Goal: Task Accomplishment & Management: Manage account settings

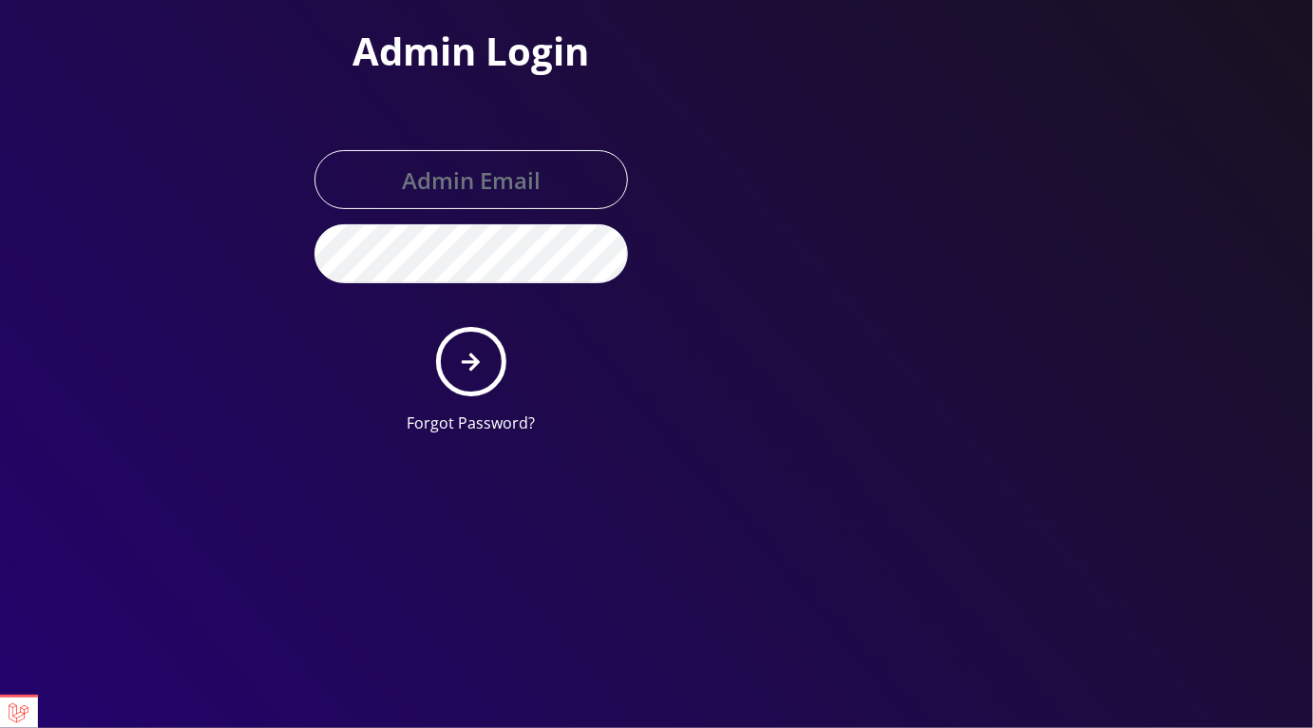
click at [314, 209] on div at bounding box center [314, 209] width 0 height 0
type input "master@britex.pw"
click at [477, 355] on icon "submit" at bounding box center [471, 361] width 18 height 21
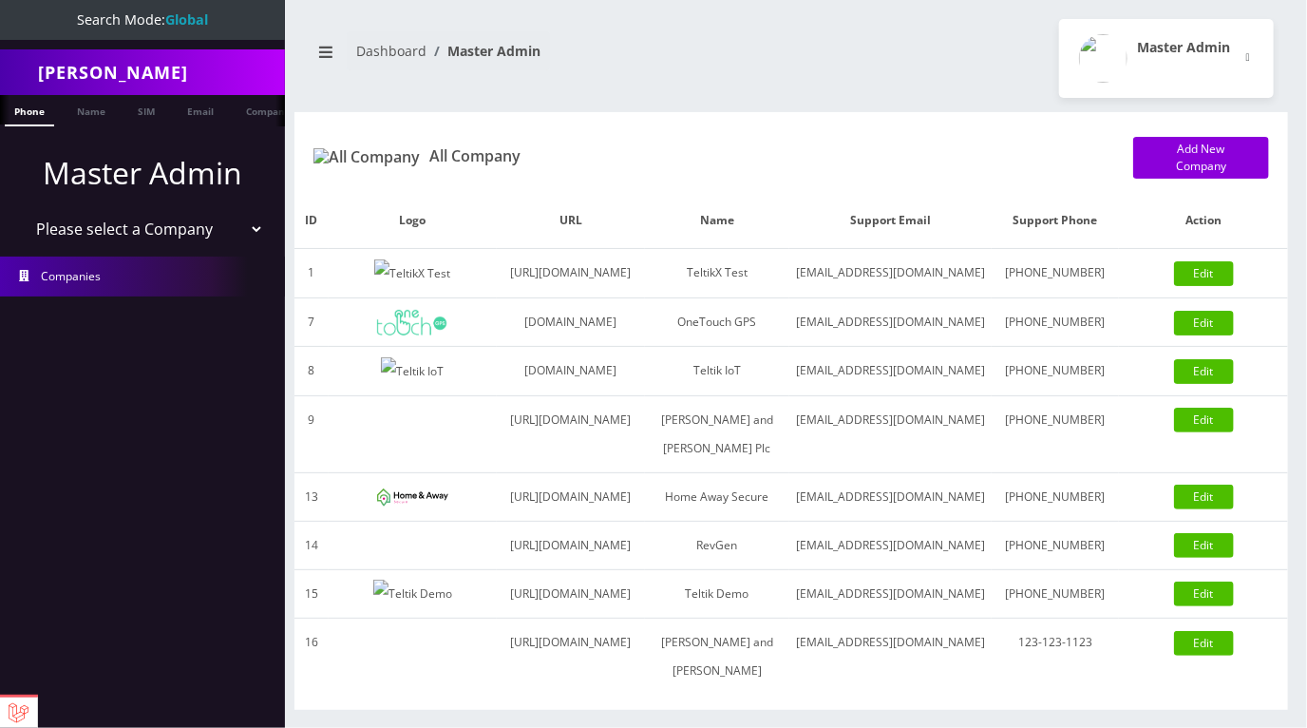
click at [185, 236] on select "Please select a Company TeltikX Test OneTouch GPS Teltik IoT Hale and Serrano P…" at bounding box center [143, 229] width 242 height 36
select select "1"
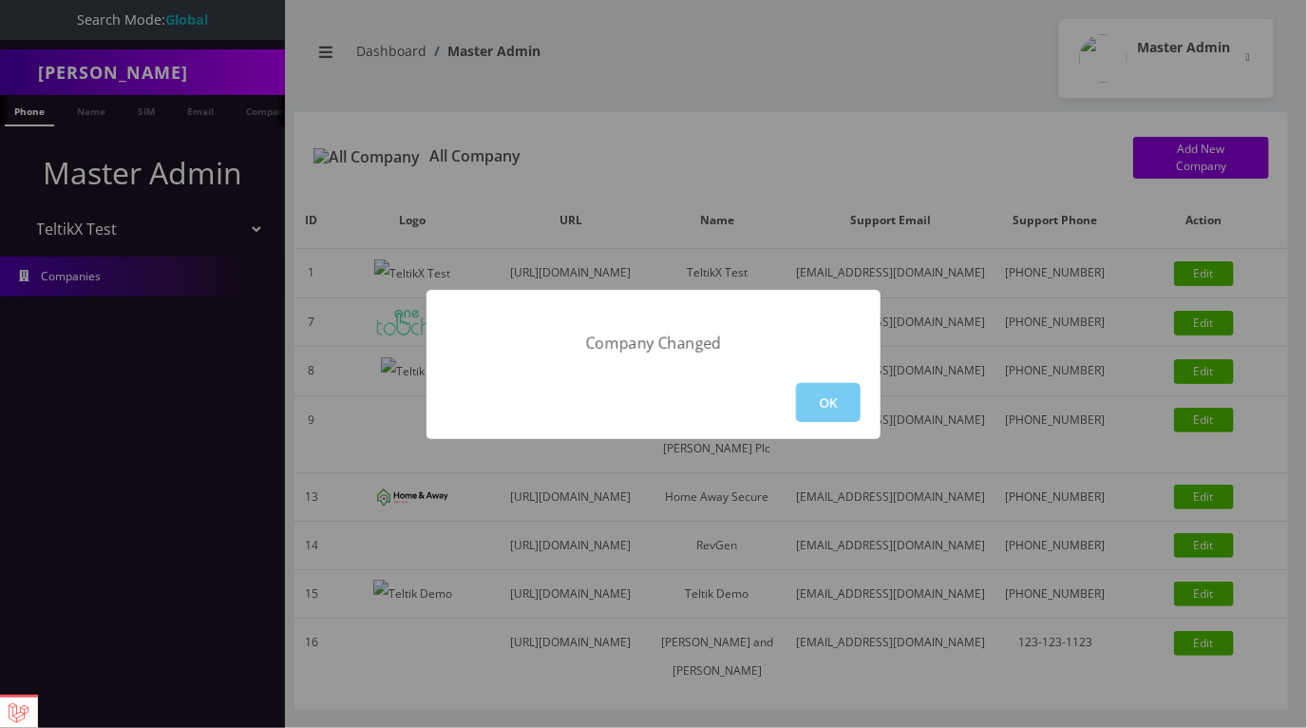
click at [811, 399] on button "OK" at bounding box center [828, 402] width 65 height 39
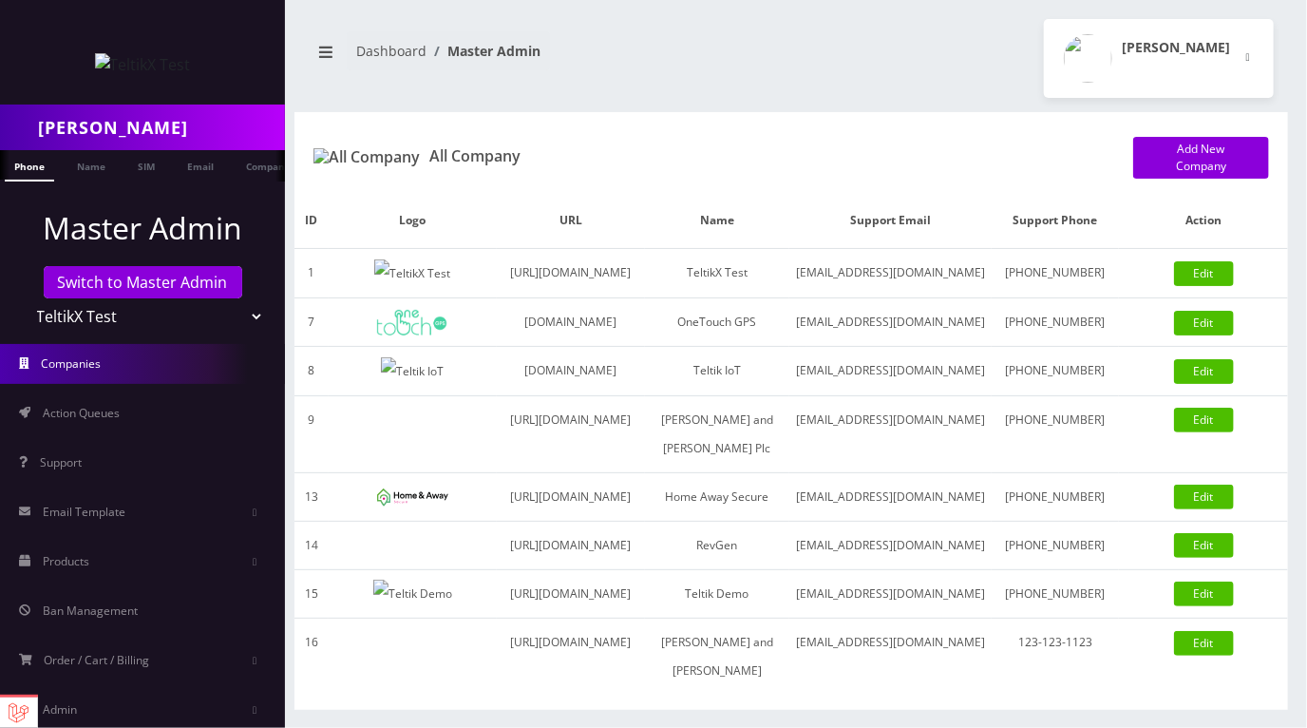
scroll to position [0, 9]
click at [168, 137] on input "[PERSON_NAME]" at bounding box center [159, 127] width 242 height 36
type input "[PERSON_NAME][EMAIL_ADDRESS][DOMAIN_NAME]"
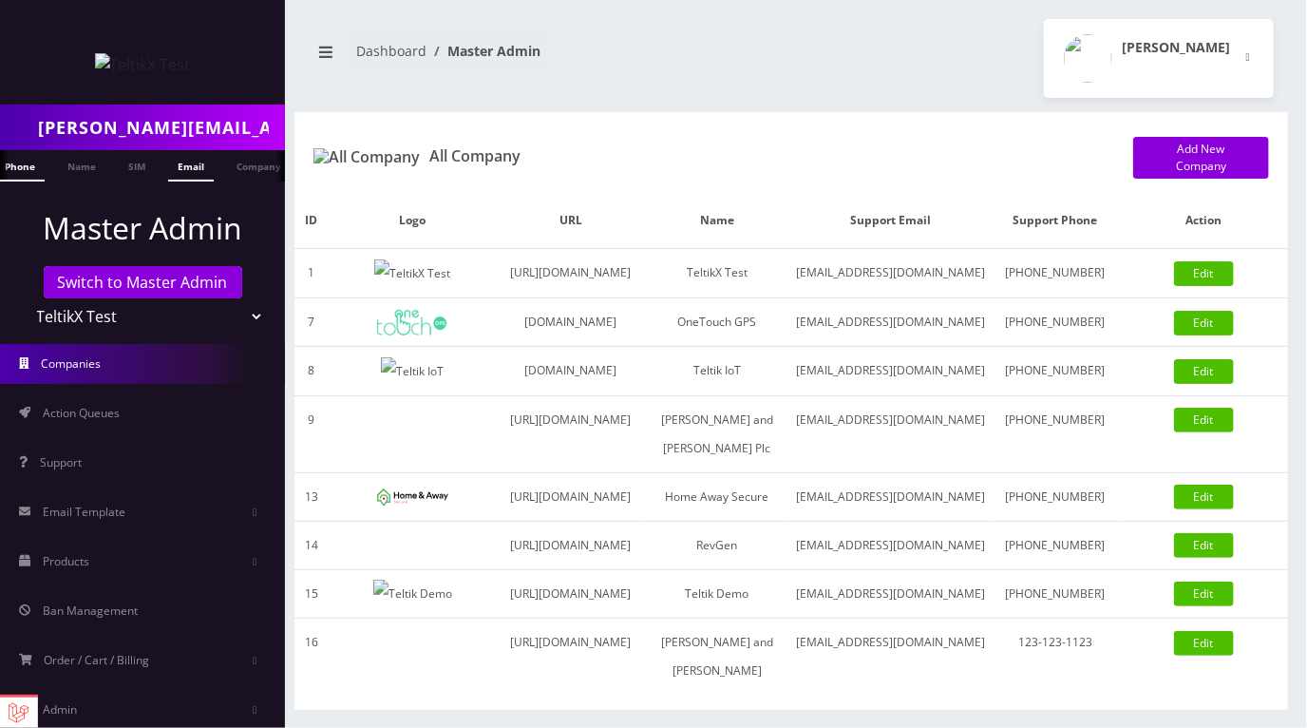
click at [193, 164] on link "Email" at bounding box center [191, 165] width 46 height 31
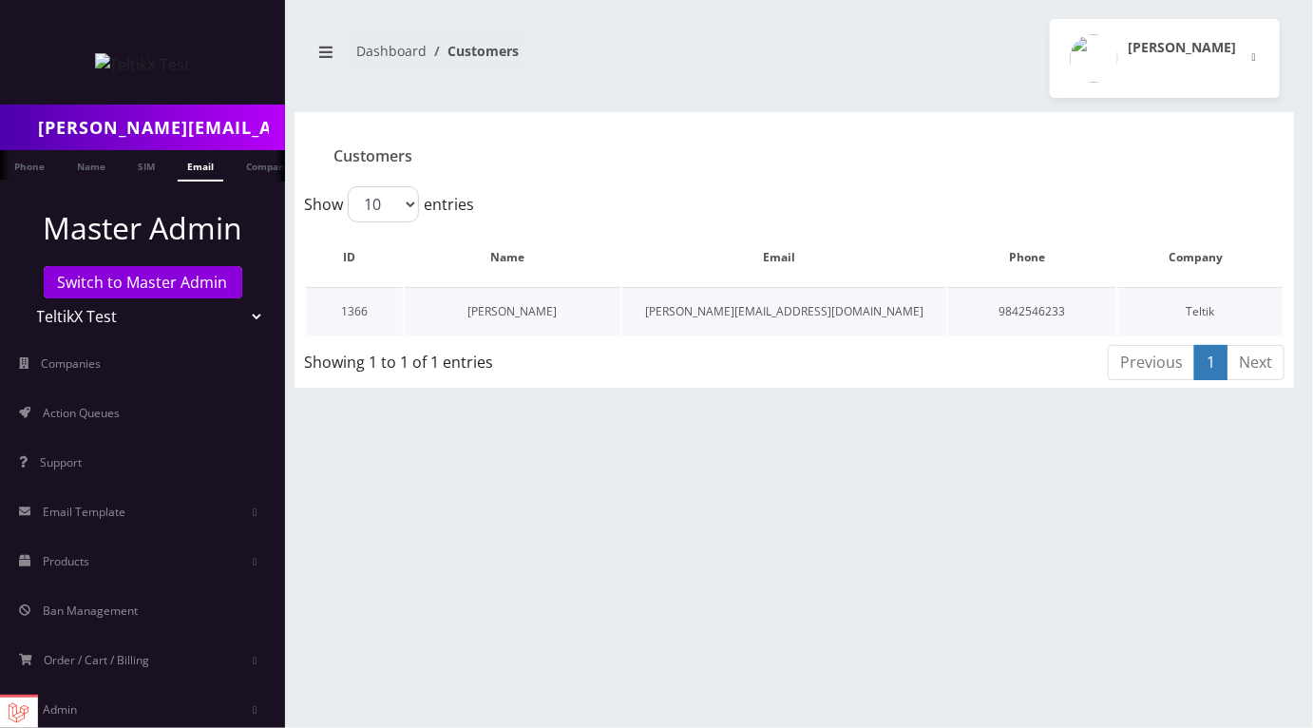
click at [488, 310] on link "[PERSON_NAME]" at bounding box center [512, 311] width 89 height 16
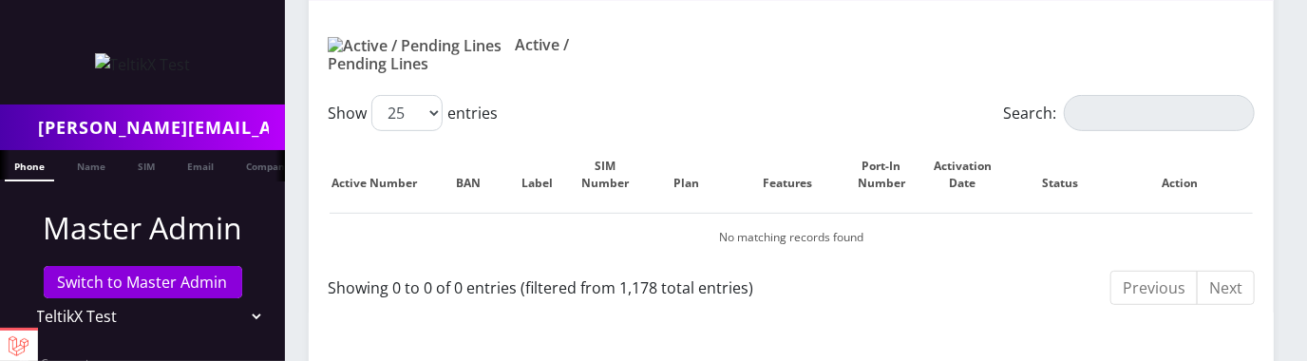
scroll to position [391, 0]
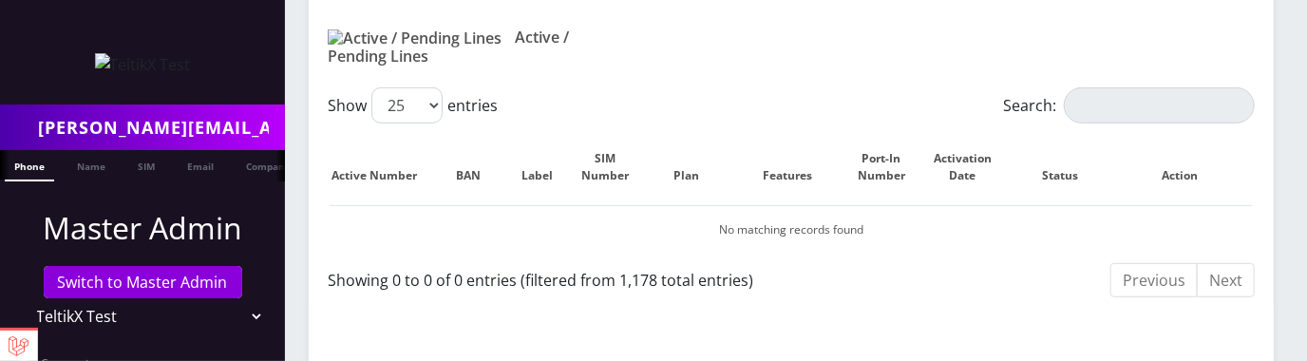
scroll to position [391, 0]
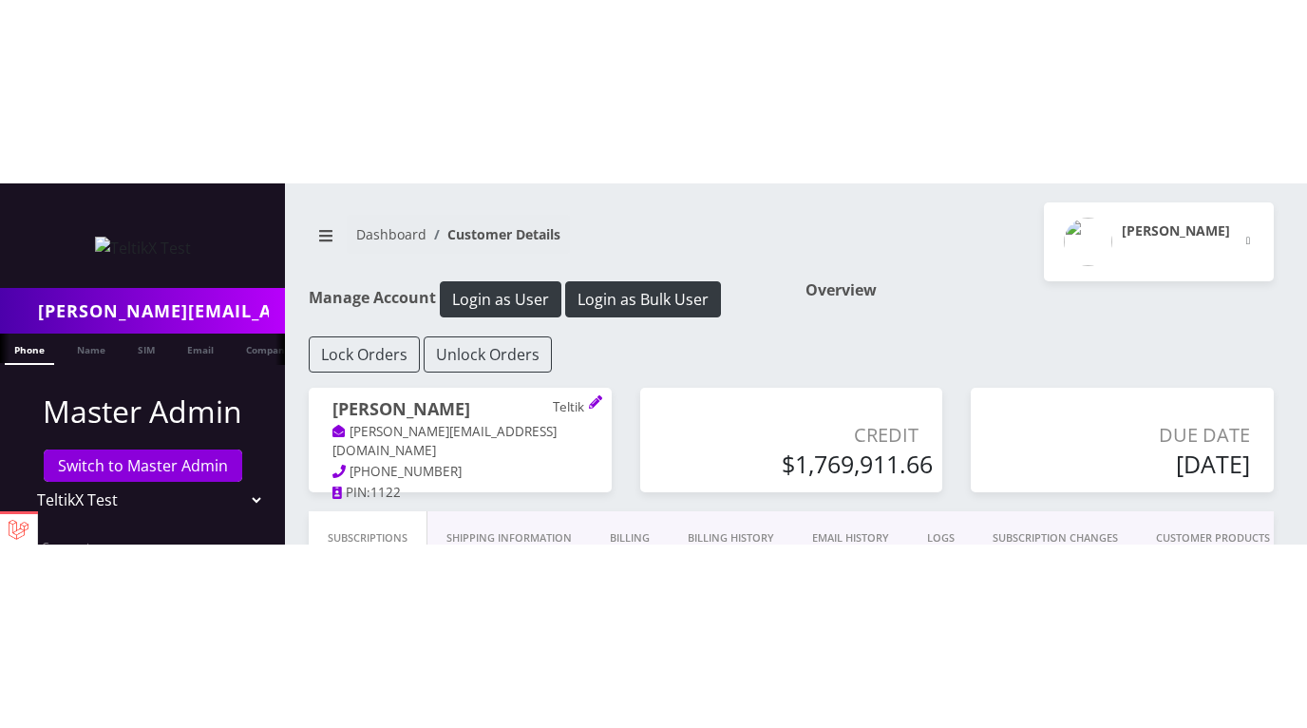
scroll to position [391, 0]
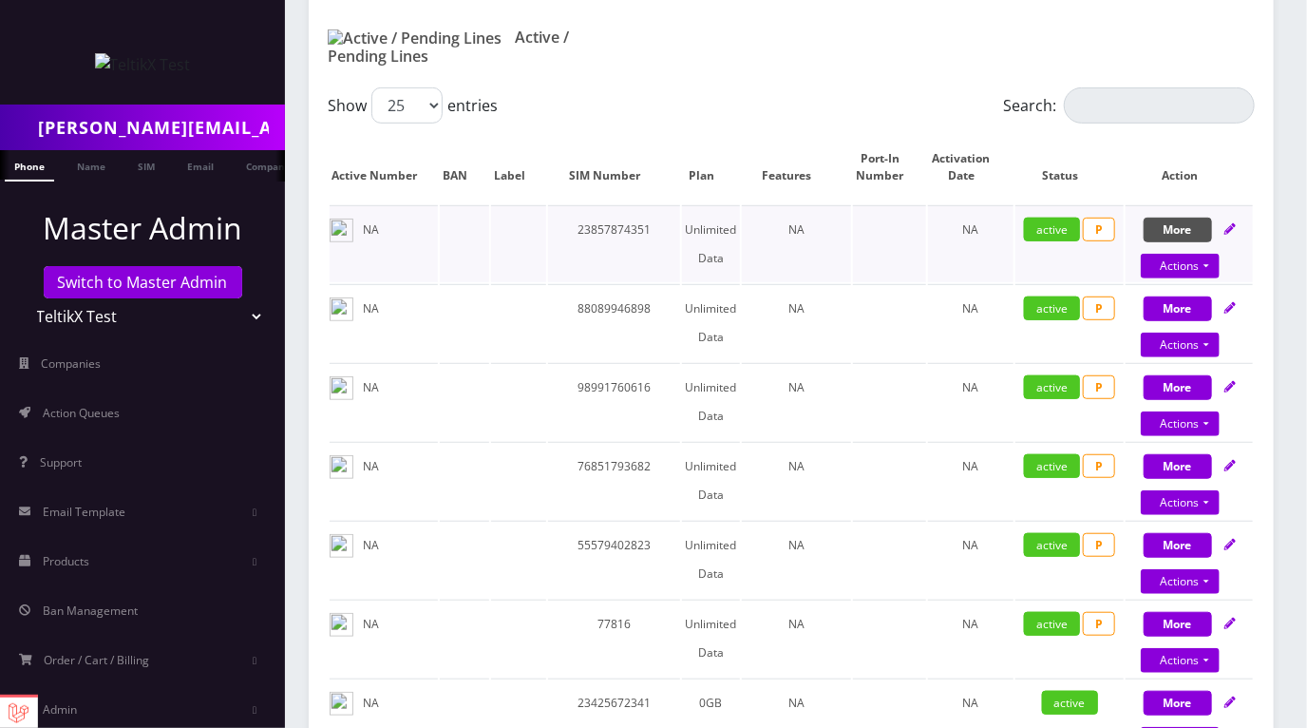
click at [1181, 217] on button "More" at bounding box center [1178, 229] width 68 height 25
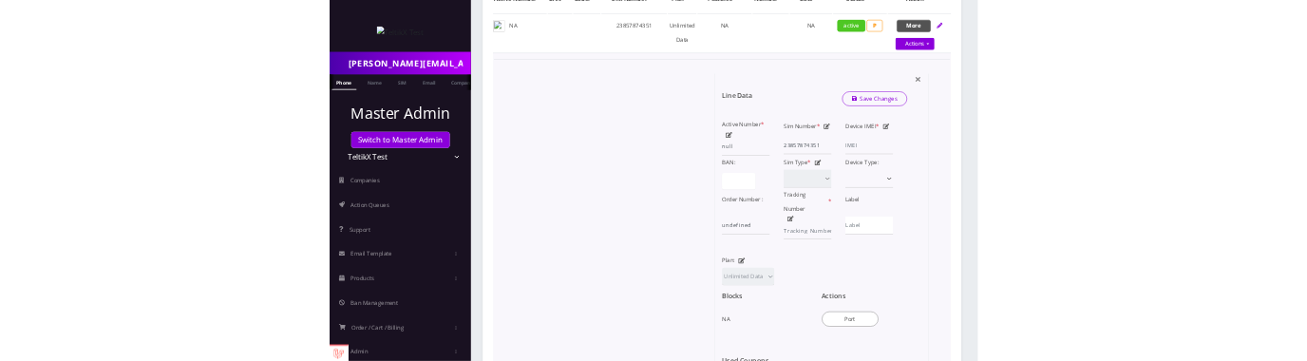
scroll to position [586, 0]
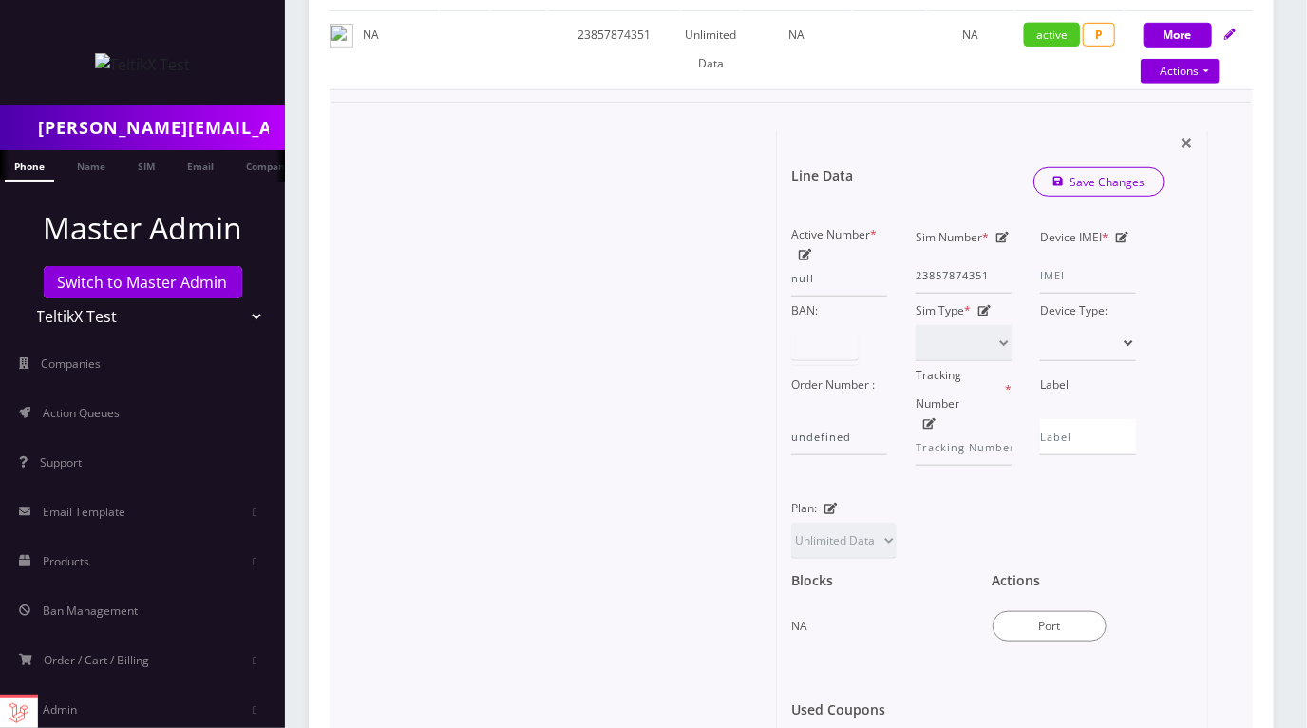
click at [843, 331] on div at bounding box center [824, 347] width 67 height 33
click at [986, 305] on icon at bounding box center [984, 310] width 13 height 11
click at [1002, 325] on select at bounding box center [964, 343] width 96 height 36
click at [1134, 325] on select at bounding box center [1088, 343] width 96 height 36
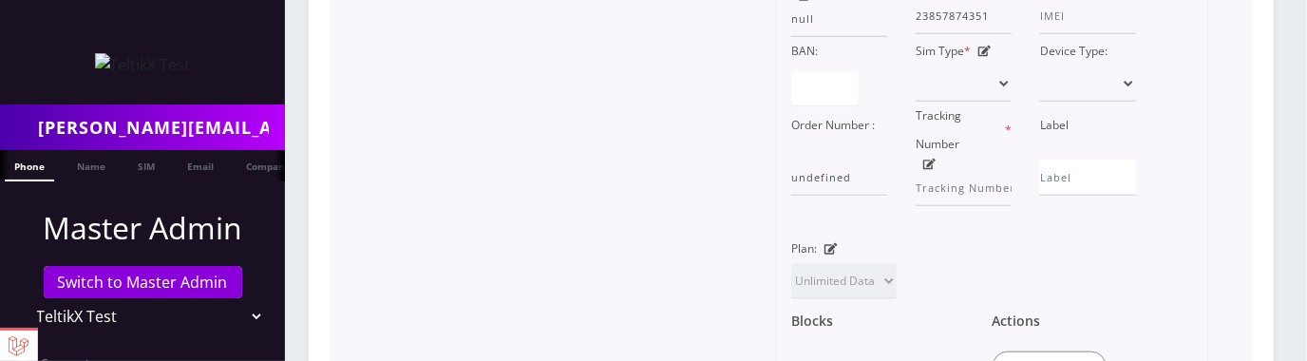
scroll to position [874, 0]
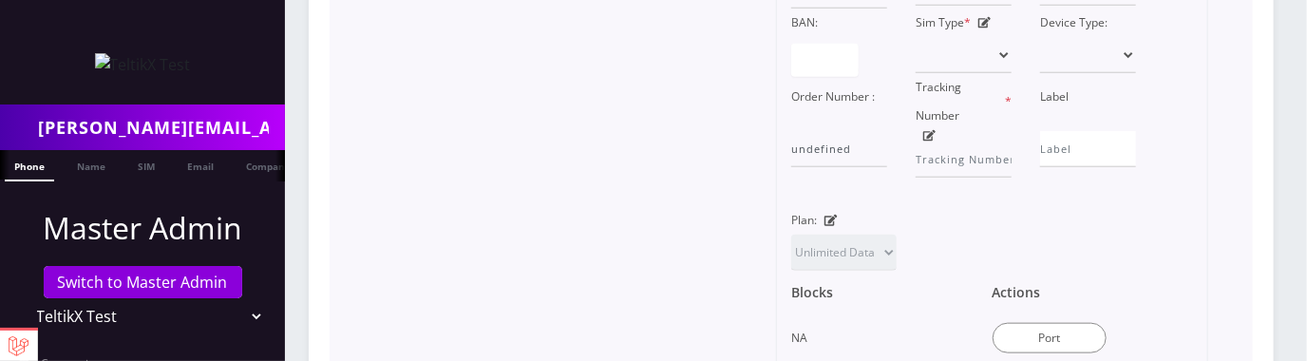
click at [834, 215] on icon at bounding box center [830, 220] width 13 height 11
click at [882, 235] on select "Unlimited Data Unlimited Data 5GB Voice T-mobile Unlimited AT&T 1 Unlimited AT&…" at bounding box center [843, 253] width 105 height 36
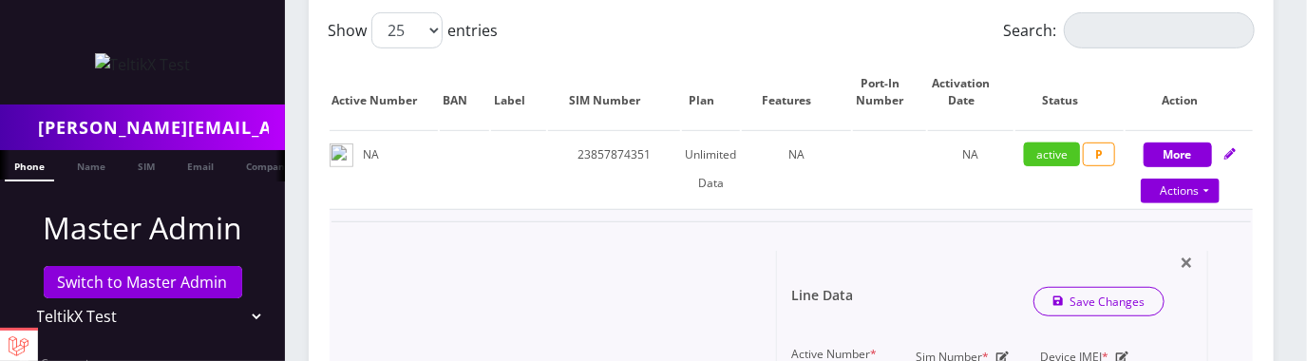
scroll to position [477, 0]
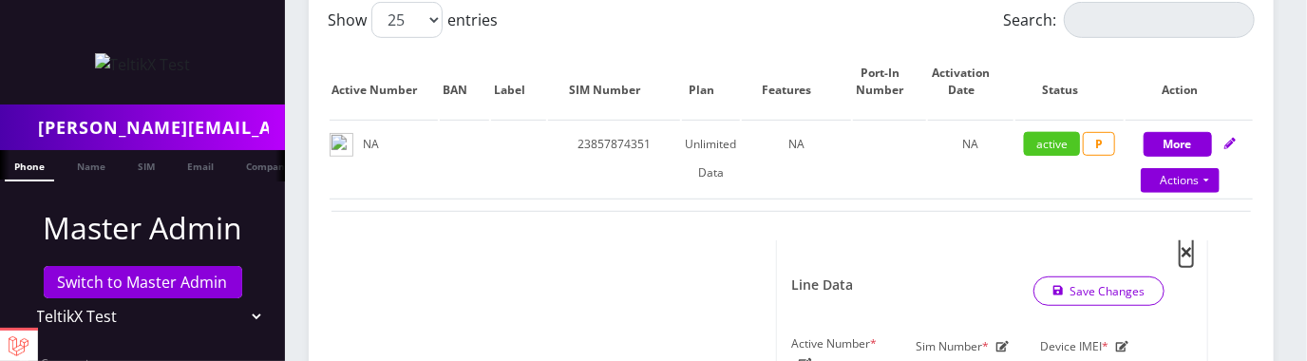
click at [1181, 236] on span "×" at bounding box center [1186, 251] width 13 height 31
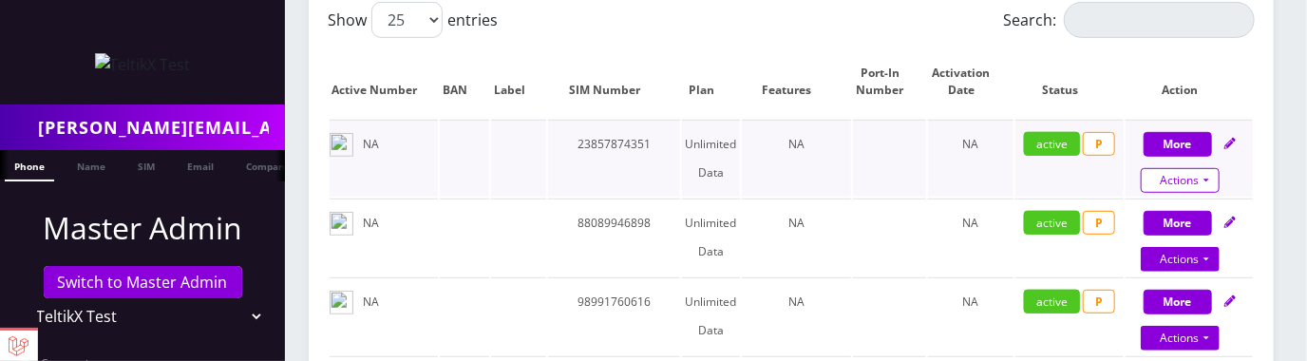
click at [1211, 168] on link "Actions" at bounding box center [1180, 180] width 79 height 25
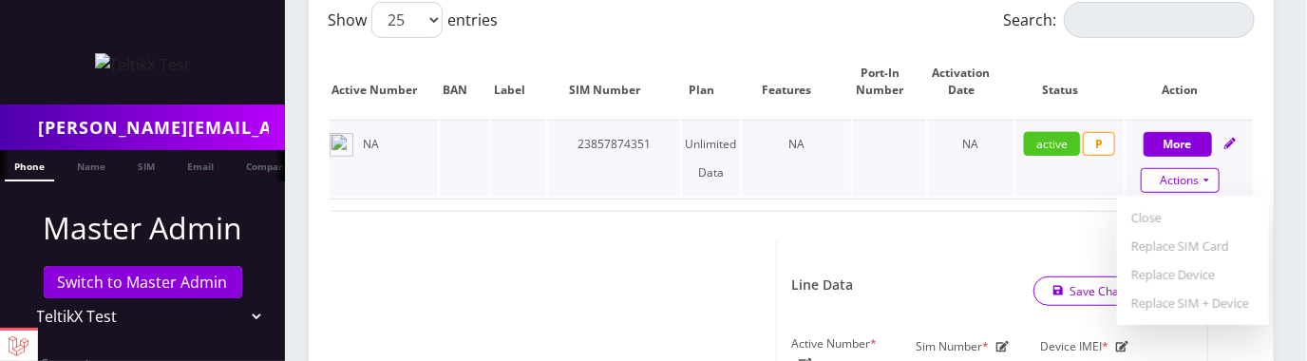
click at [1205, 168] on link "Actions" at bounding box center [1180, 180] width 79 height 25
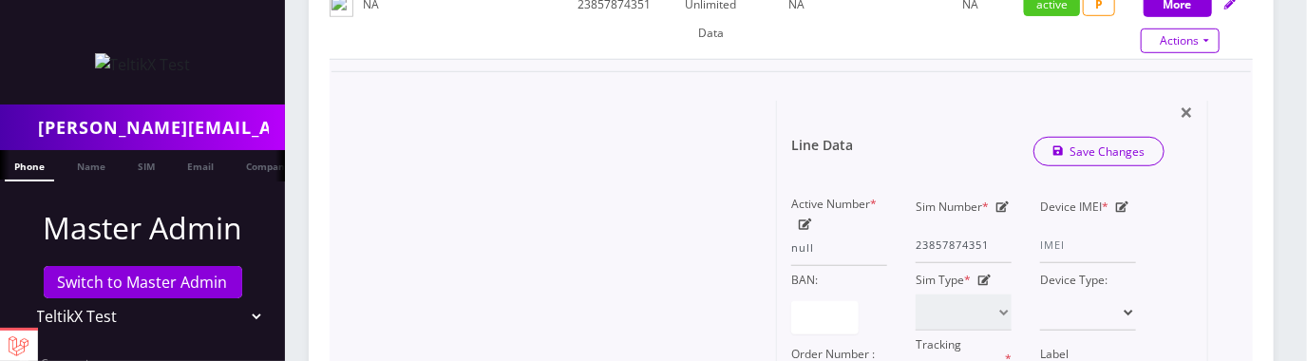
scroll to position [625, 0]
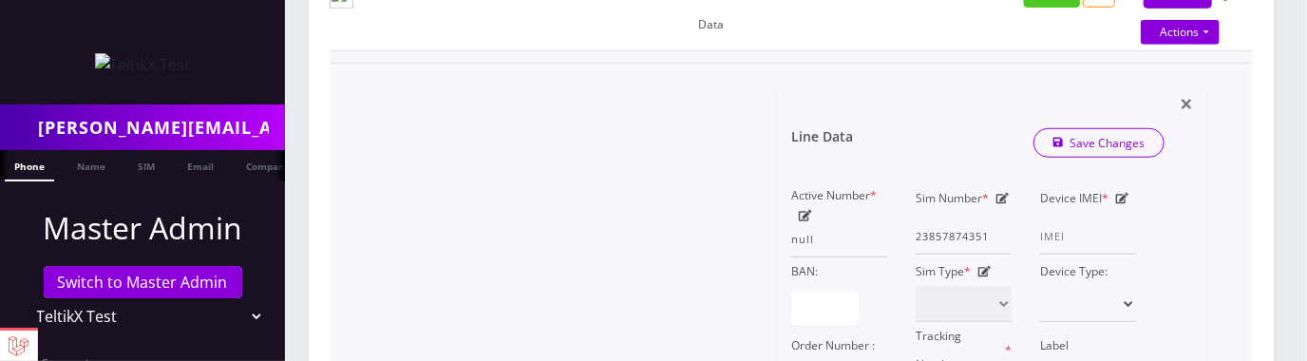
click at [983, 266] on icon at bounding box center [984, 271] width 13 height 11
click at [998, 286] on select at bounding box center [964, 304] width 96 height 36
click at [1091, 286] on select at bounding box center [1088, 304] width 96 height 36
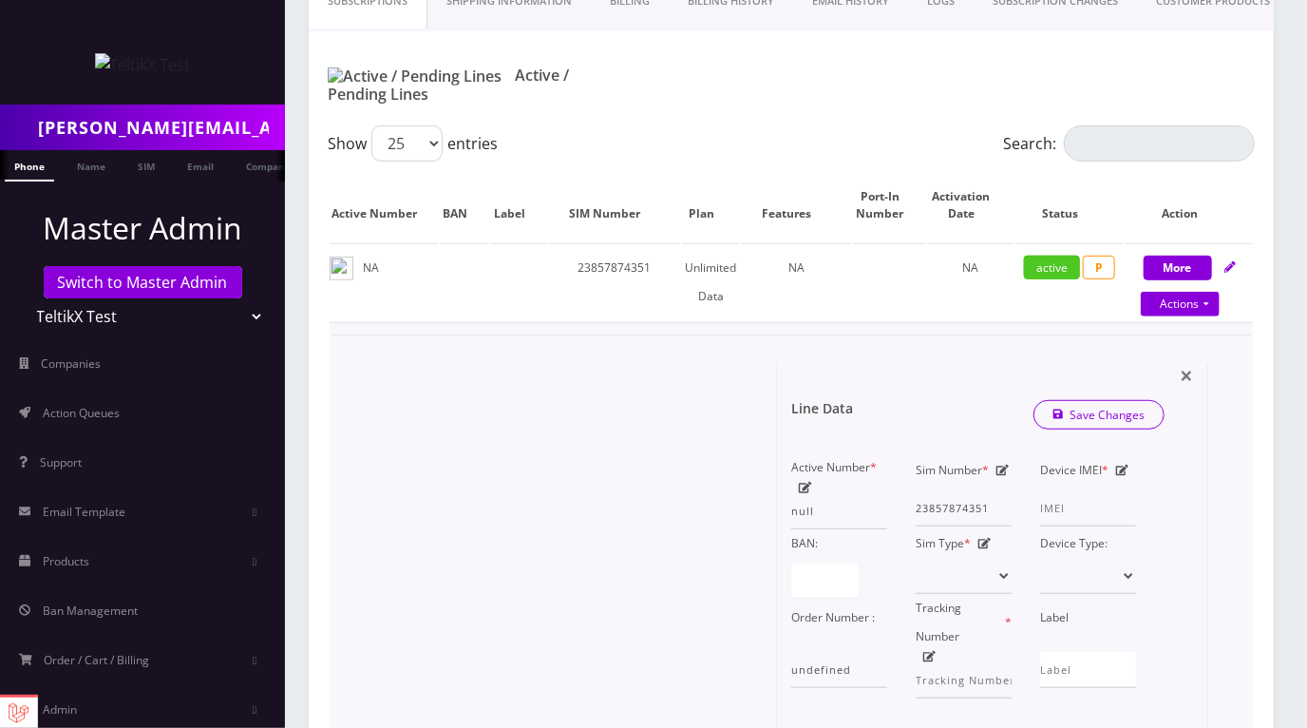
scroll to position [354, 0]
click at [1189, 358] on span "×" at bounding box center [1186, 373] width 13 height 31
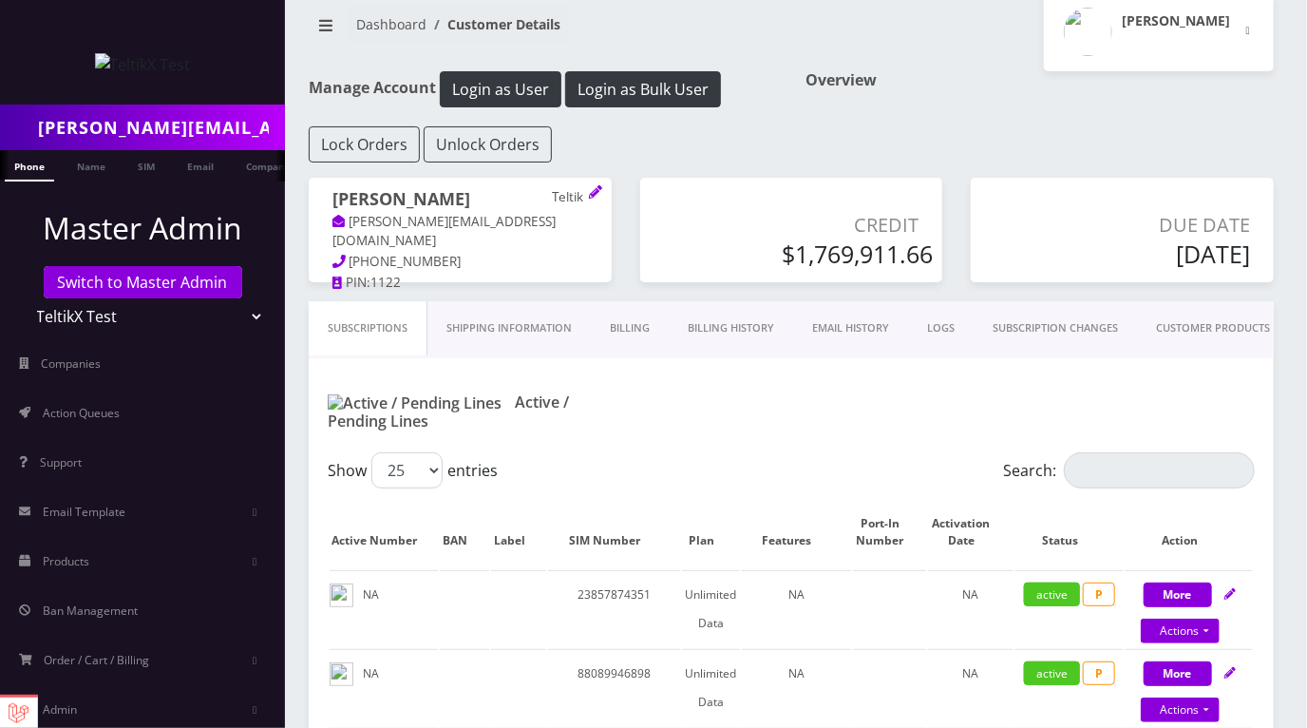
scroll to position [0, 0]
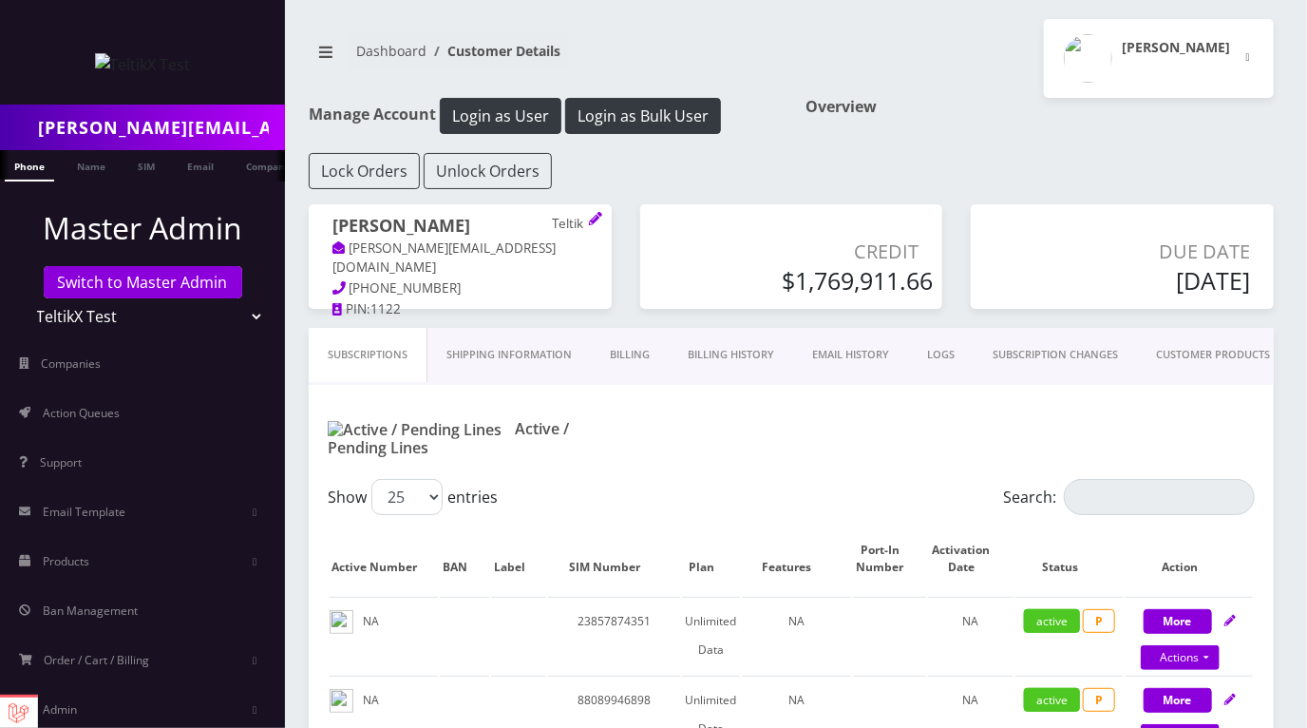
click at [522, 352] on link "Shipping Information" at bounding box center [508, 355] width 163 height 54
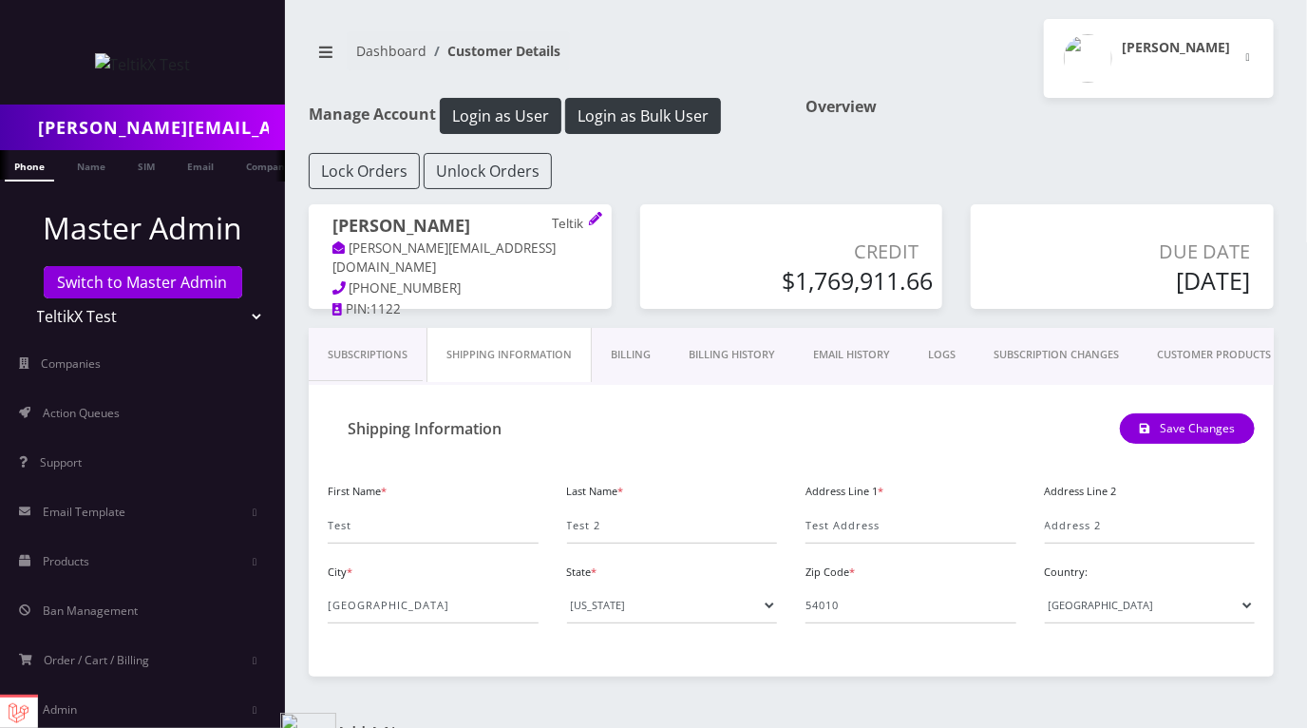
drag, startPoint x: 630, startPoint y: 352, endPoint x: 662, endPoint y: 352, distance: 32.3
click at [630, 352] on link "Billing" at bounding box center [631, 355] width 78 height 54
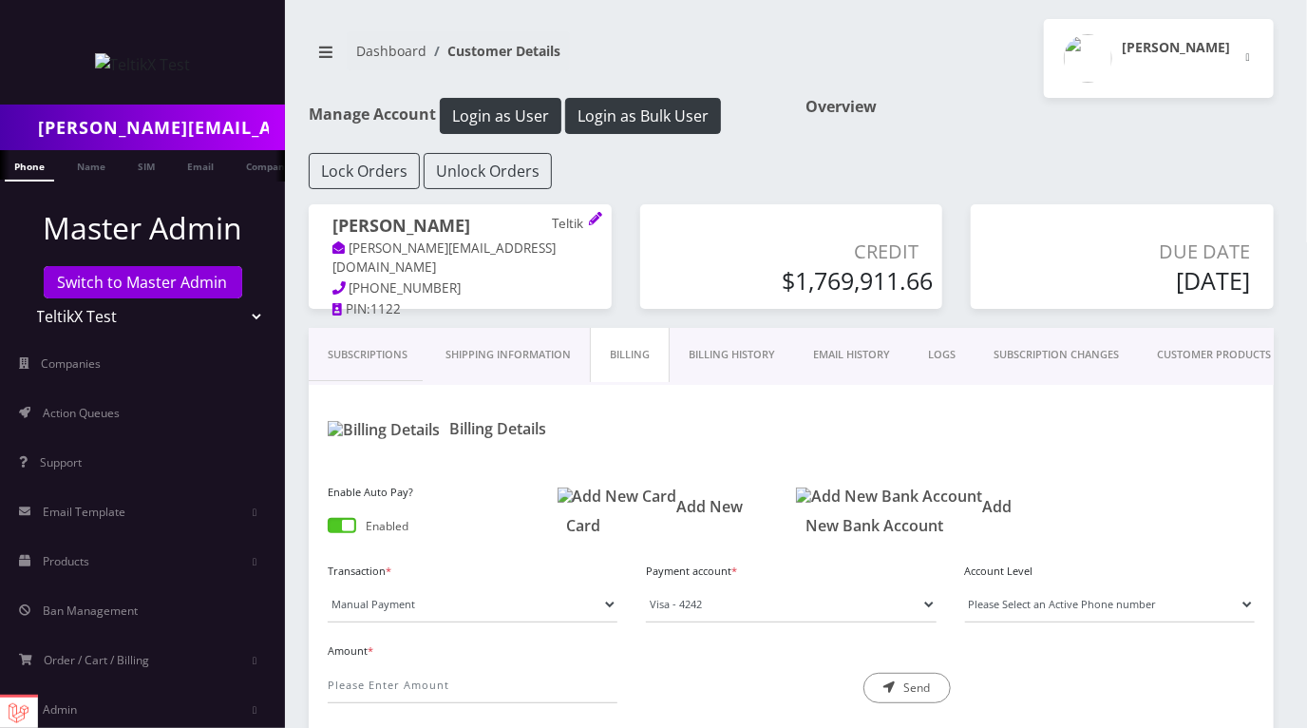
click at [740, 355] on link "Billing History" at bounding box center [732, 355] width 124 height 54
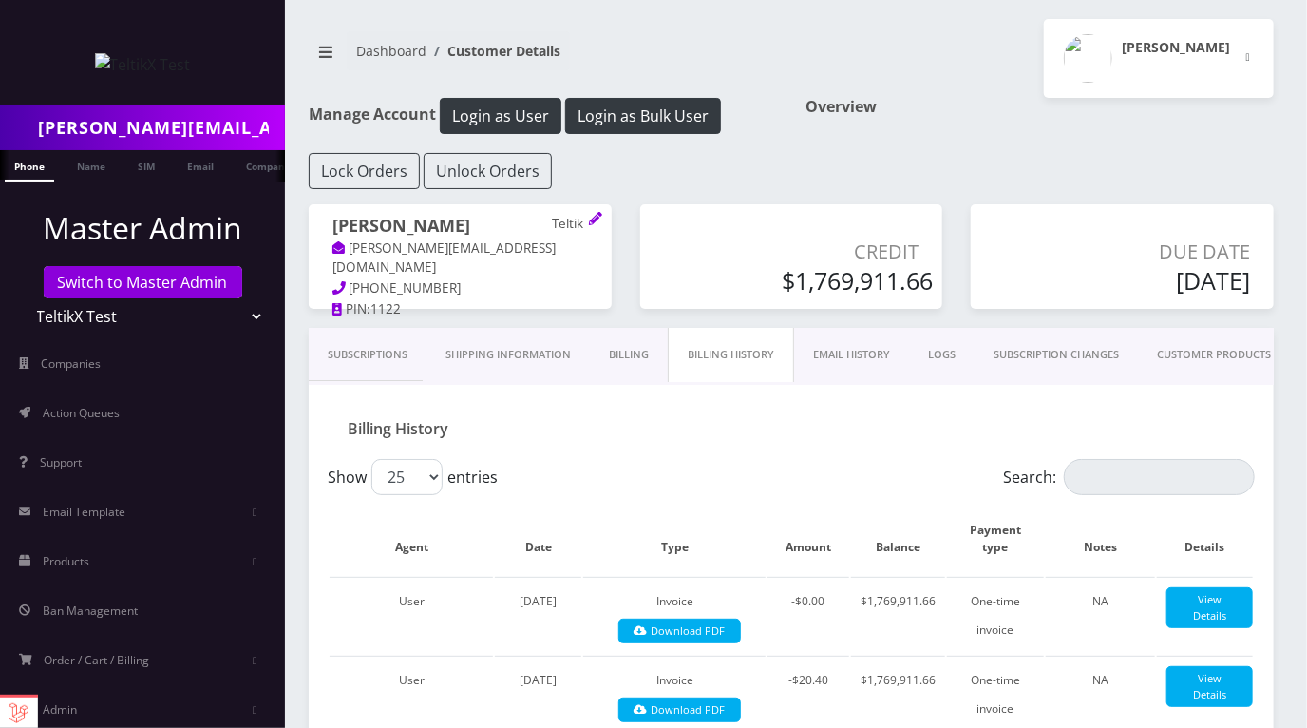
click at [366, 350] on link "Subscriptions" at bounding box center [368, 355] width 118 height 54
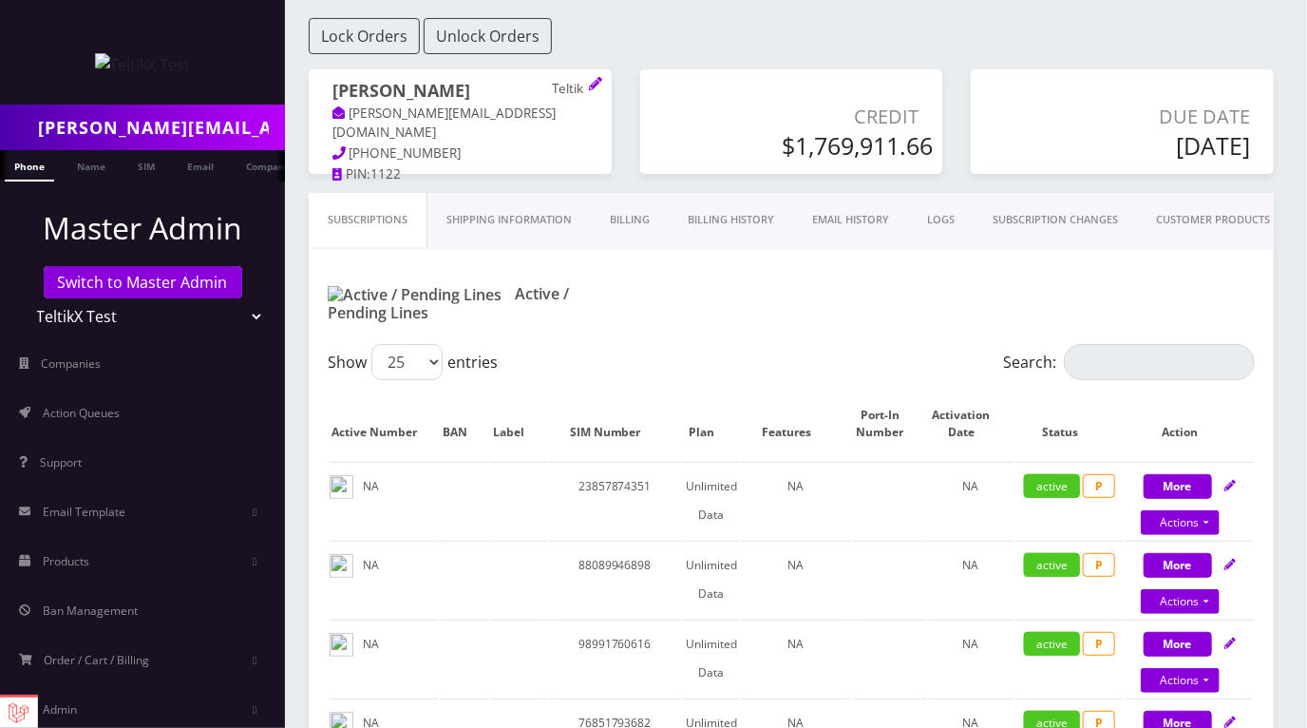
scroll to position [134, 0]
click at [722, 223] on link "Billing History" at bounding box center [731, 221] width 124 height 54
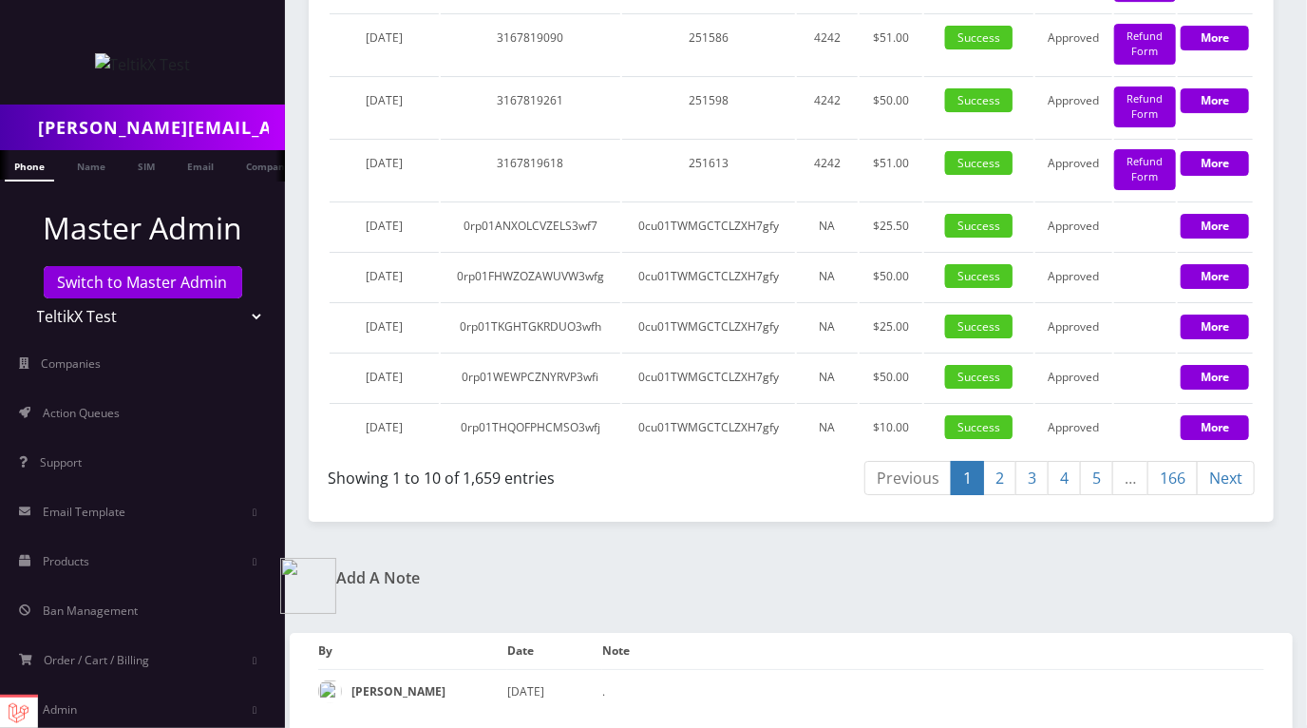
scroll to position [3066, 0]
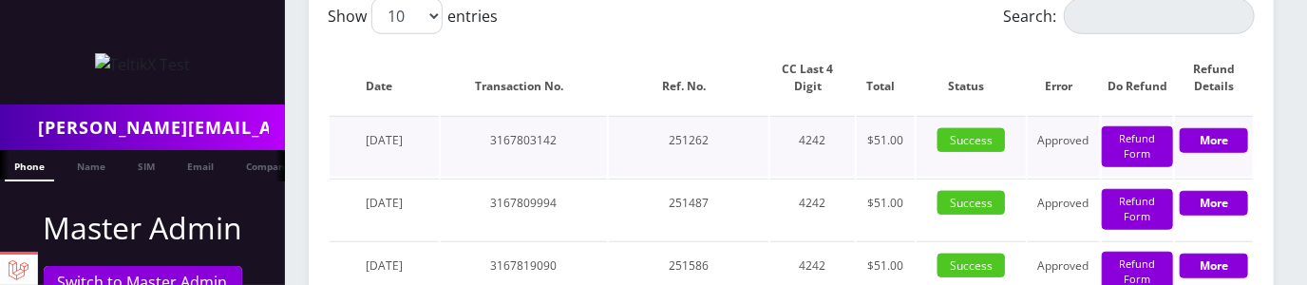
scroll to position [652, 0]
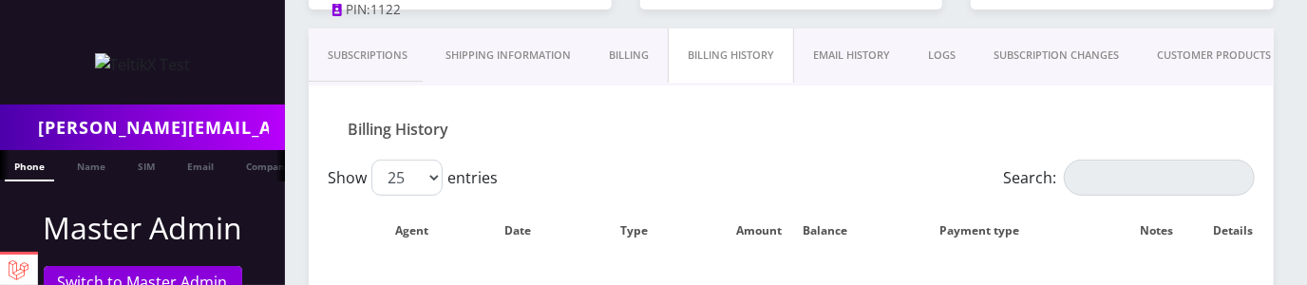
scroll to position [302, 0]
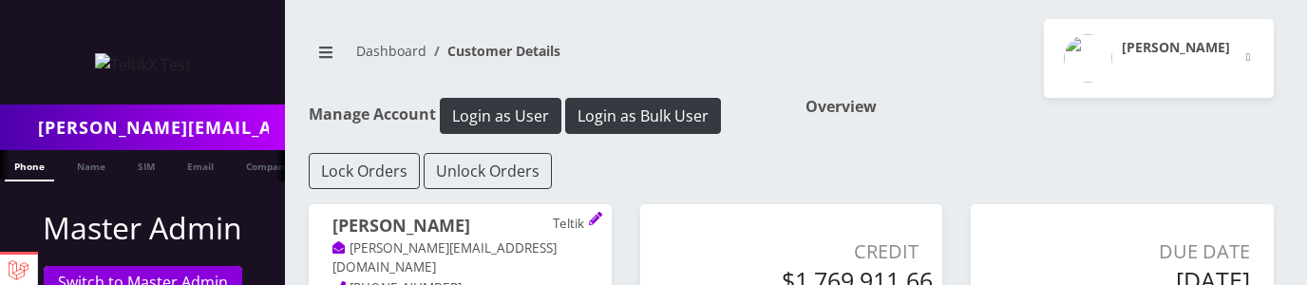
scroll to position [302, 0]
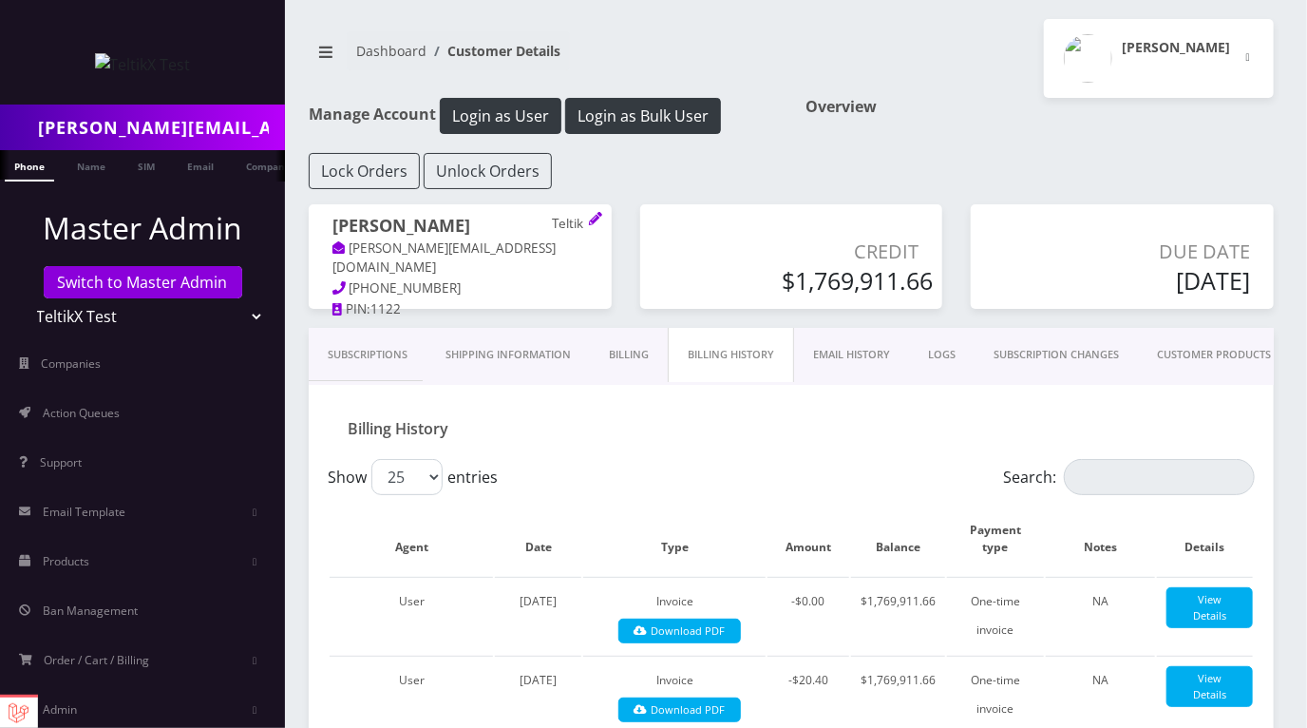
click at [839, 284] on link "EMAIL HISTORY" at bounding box center [851, 355] width 115 height 54
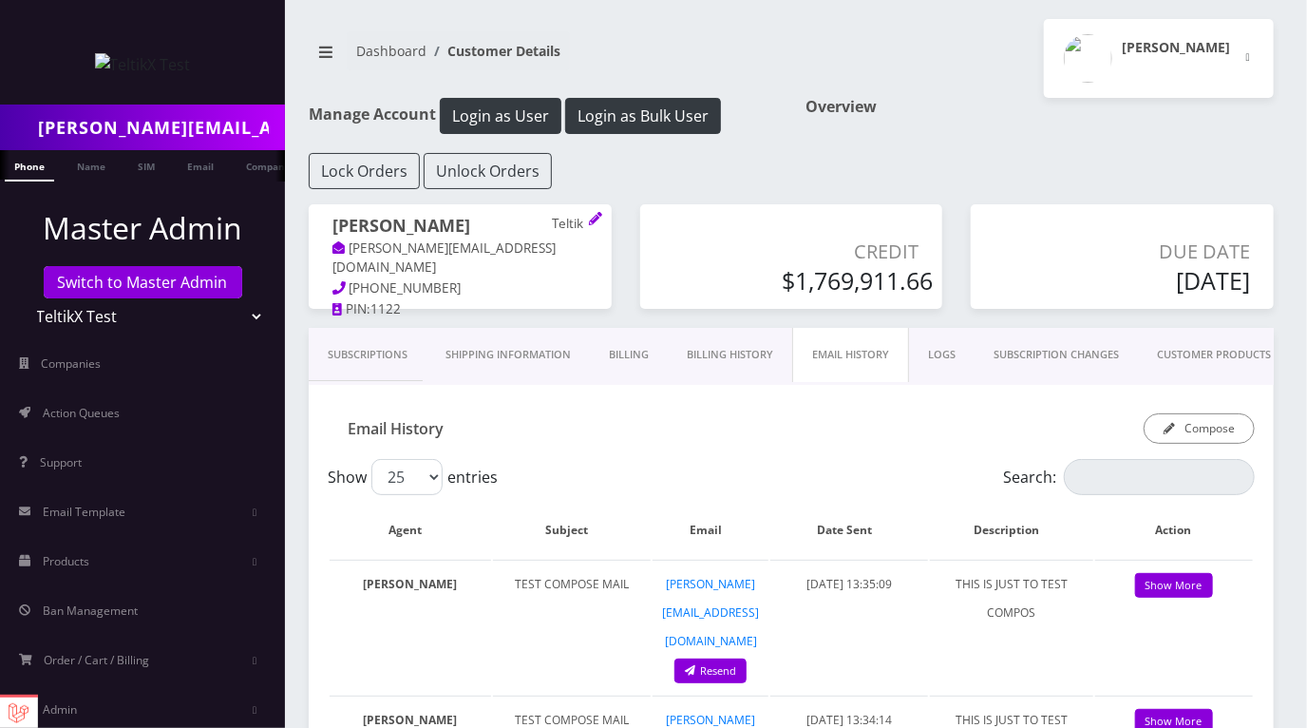
click at [951, 284] on link "LOGS" at bounding box center [942, 355] width 66 height 54
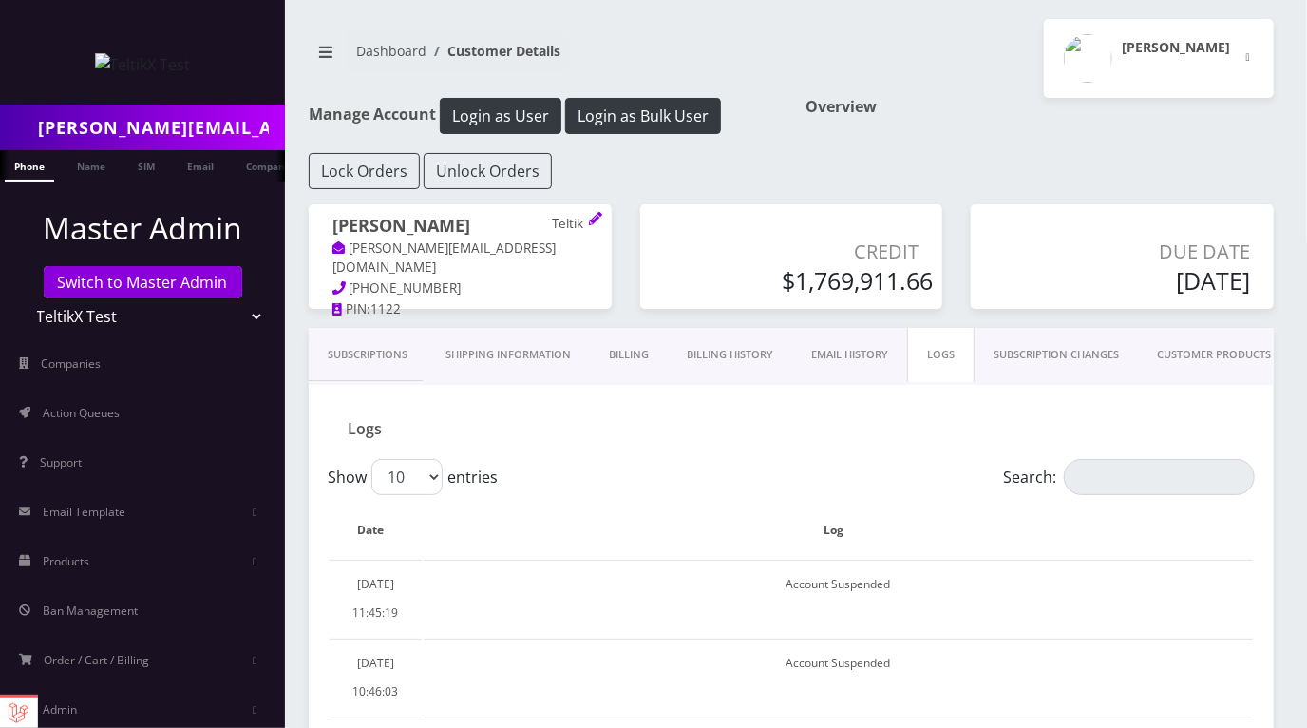
click at [1051, 284] on link "SUBSCRIPTION CHANGES" at bounding box center [1055, 355] width 163 height 54
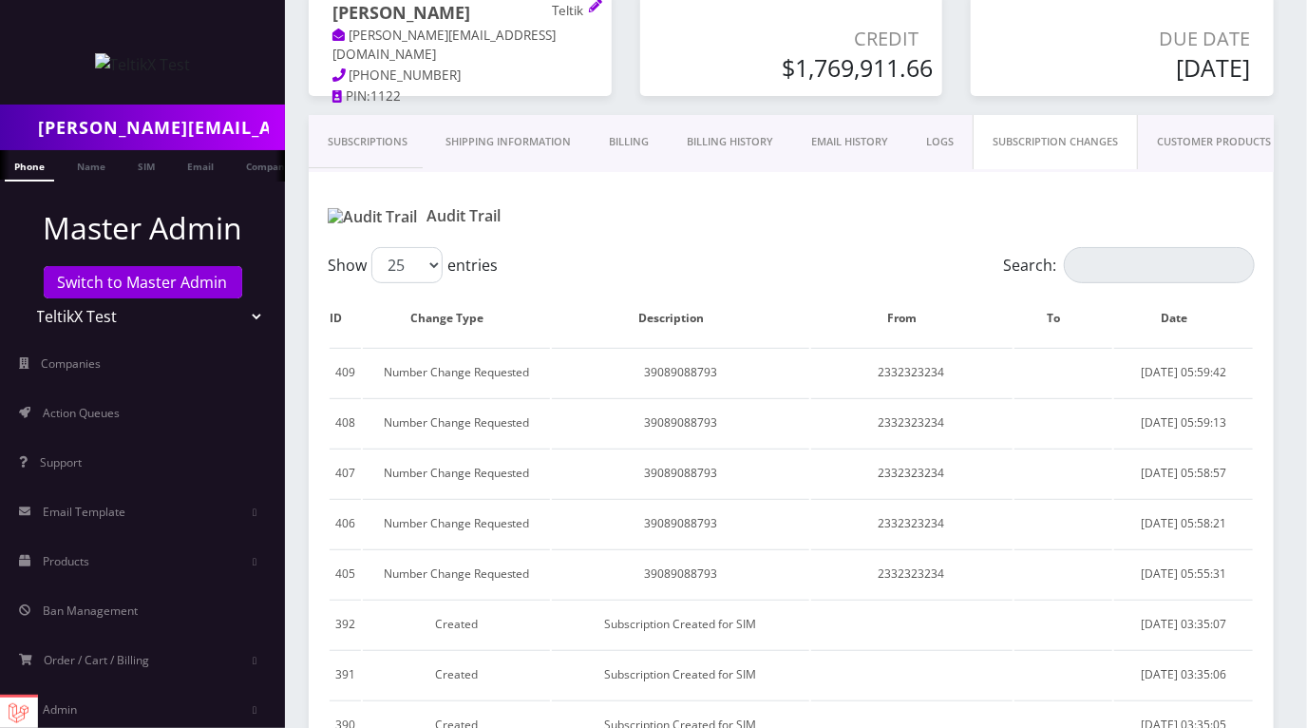
scroll to position [212, 0]
click at [738, 146] on link "Billing History" at bounding box center [730, 143] width 124 height 54
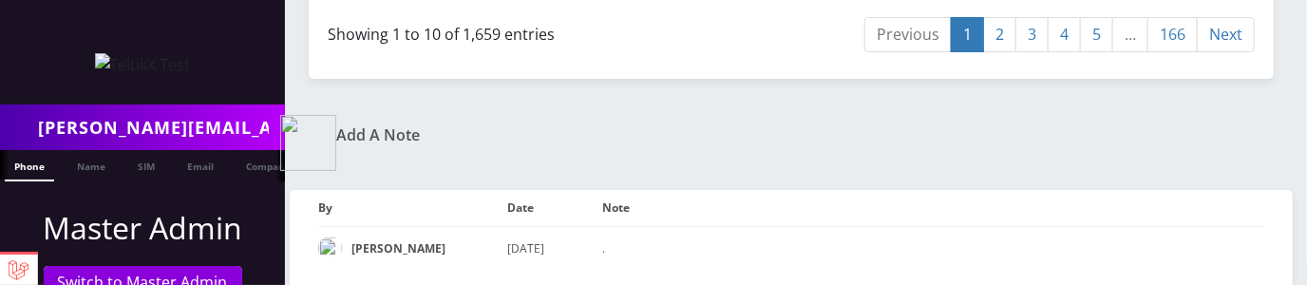
scroll to position [3476, 0]
click at [1225, 52] on link "Next" at bounding box center [1226, 34] width 58 height 35
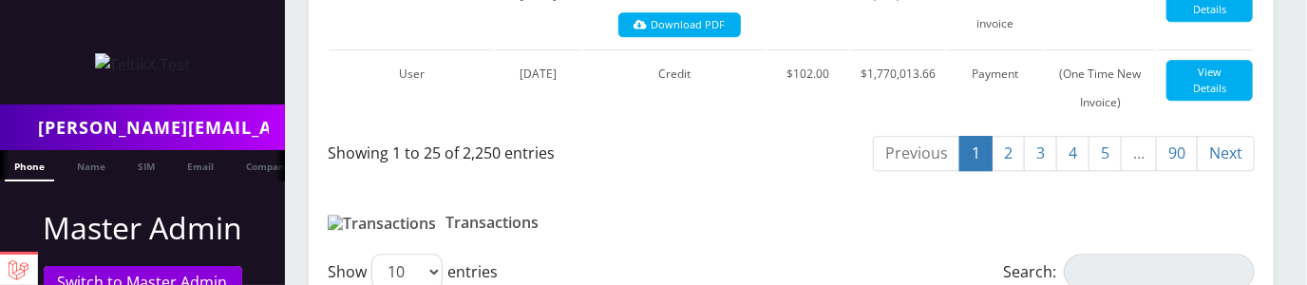
scroll to position [2412, 0]
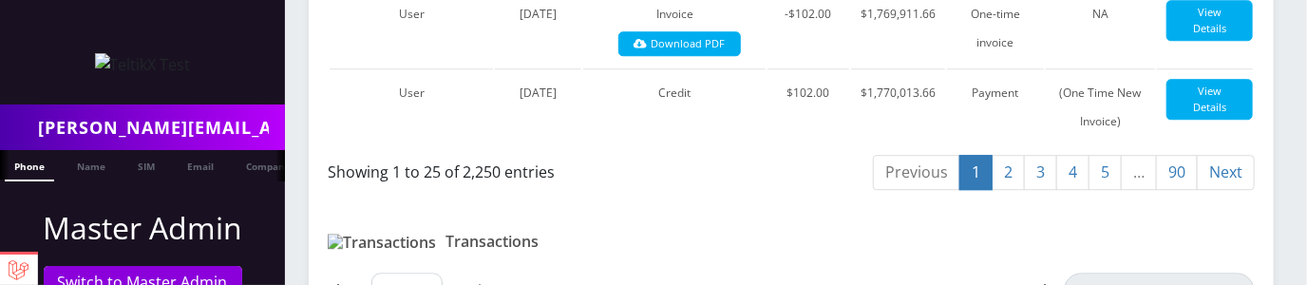
click at [1223, 181] on link "Next" at bounding box center [1226, 172] width 58 height 35
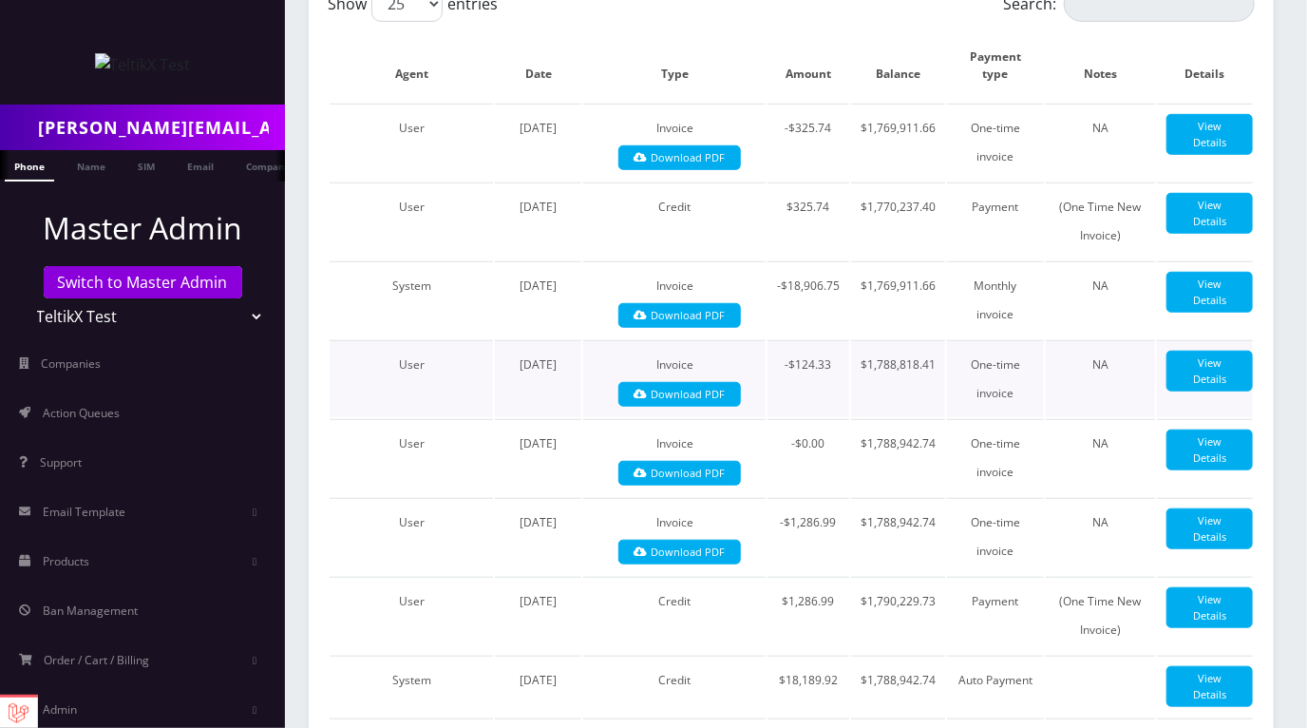
scroll to position [0, 0]
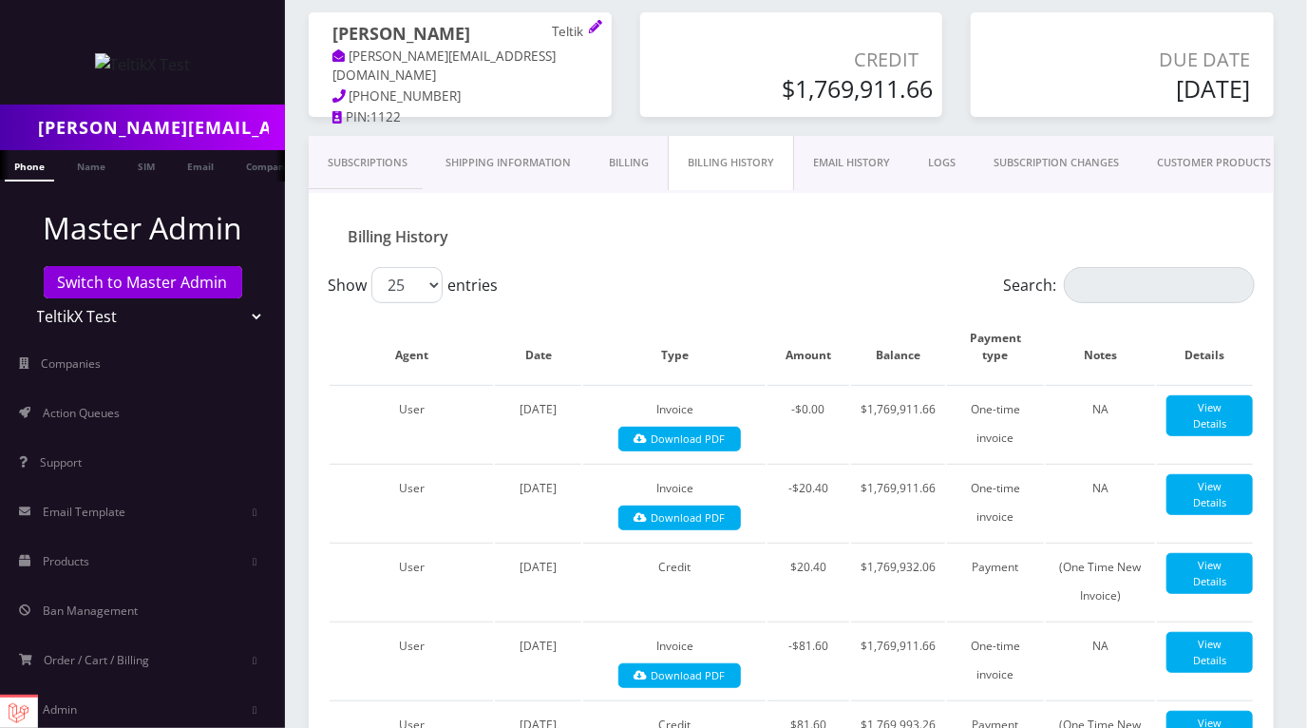
scroll to position [224, 0]
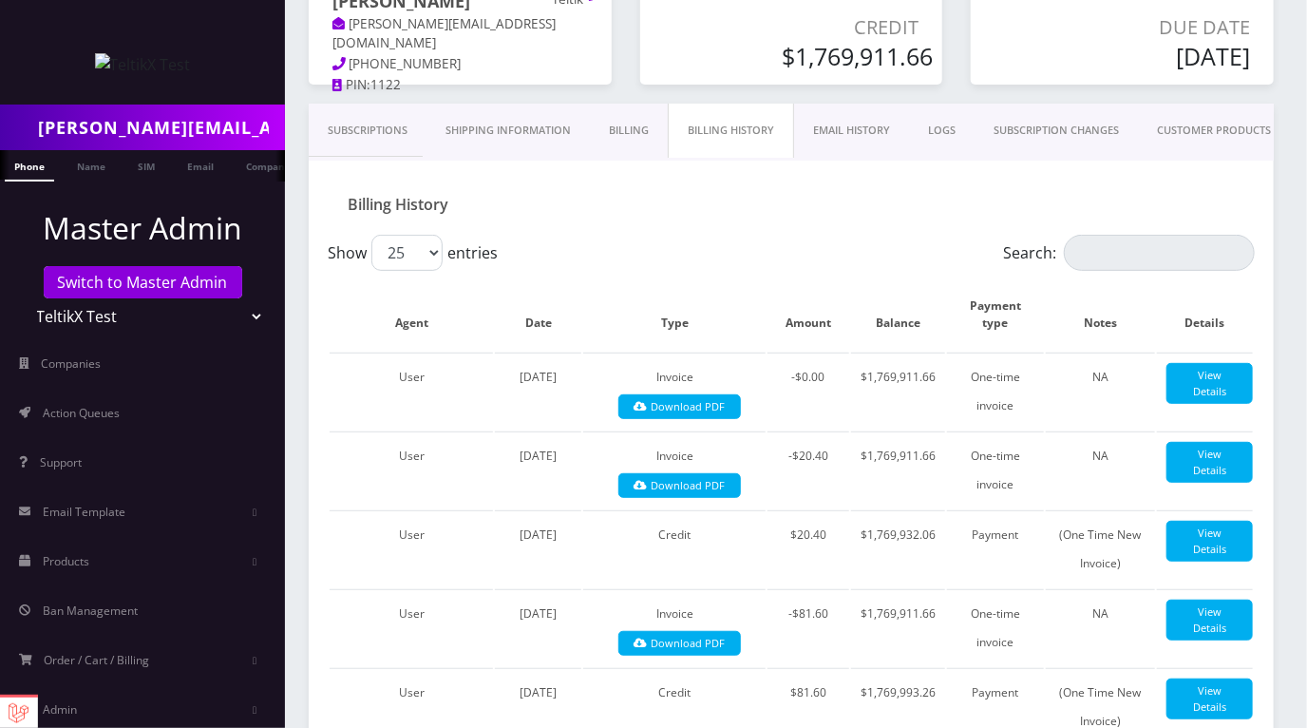
click at [386, 133] on link "Subscriptions" at bounding box center [368, 131] width 118 height 54
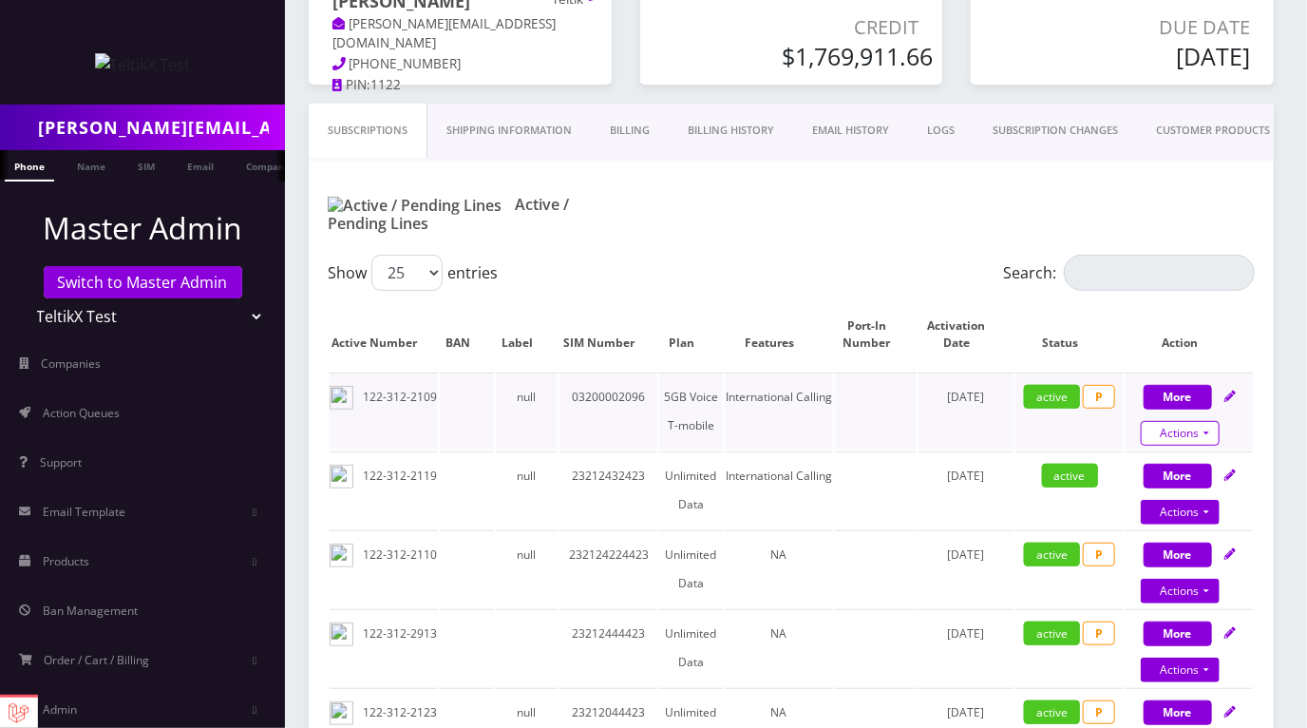
click at [1200, 421] on link "Actions" at bounding box center [1180, 433] width 79 height 25
select select "T-Mobile Nano"
select select "7"
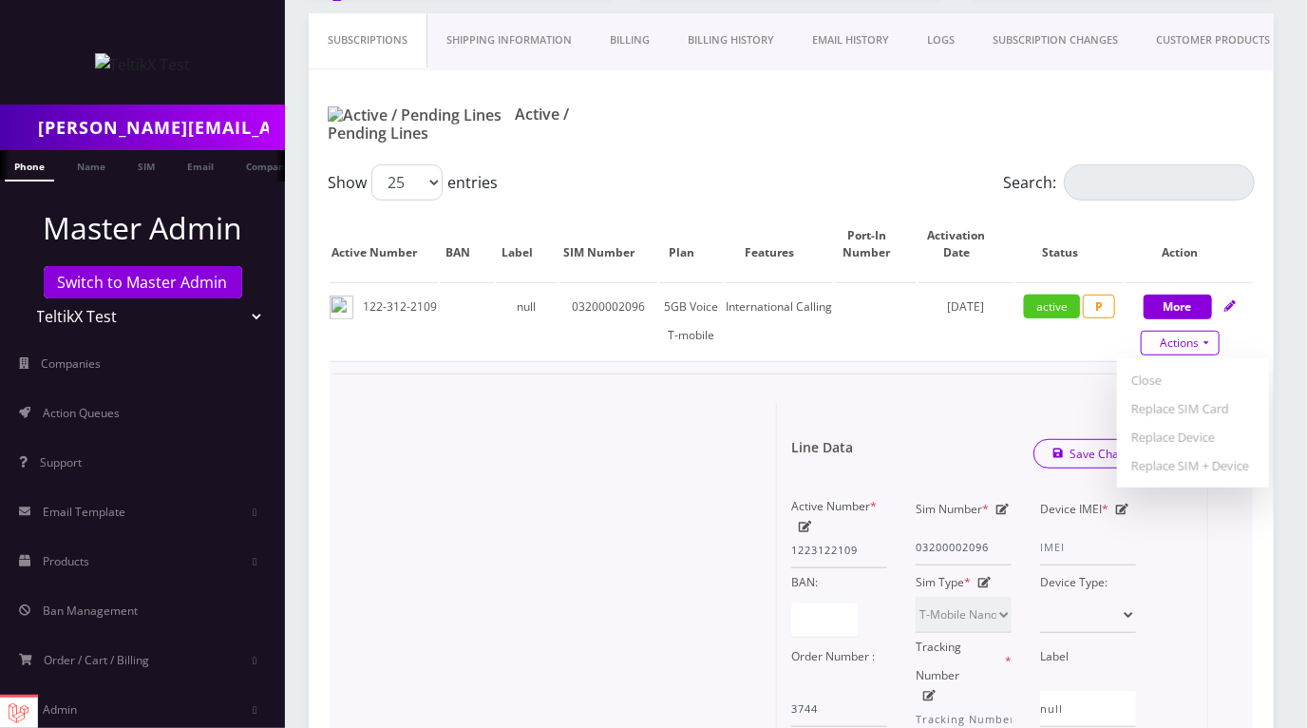
scroll to position [414, 0]
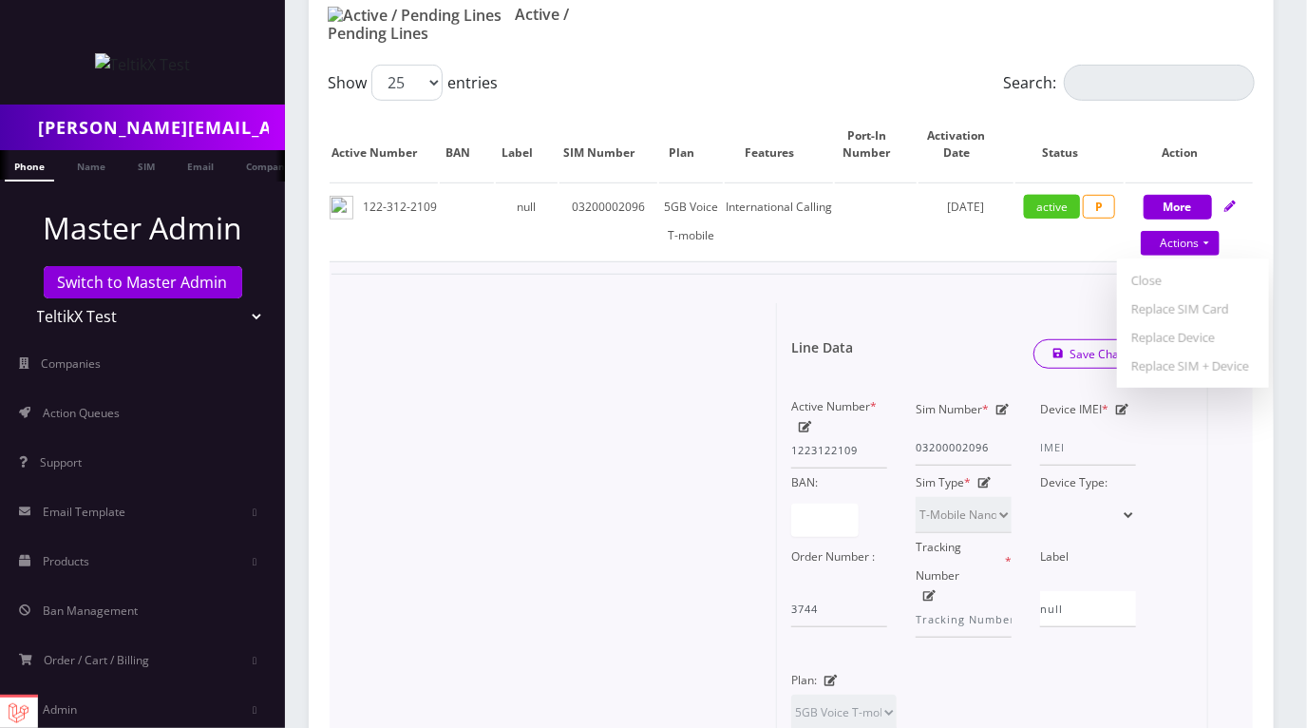
click at [1090, 500] on select at bounding box center [1088, 515] width 96 height 36
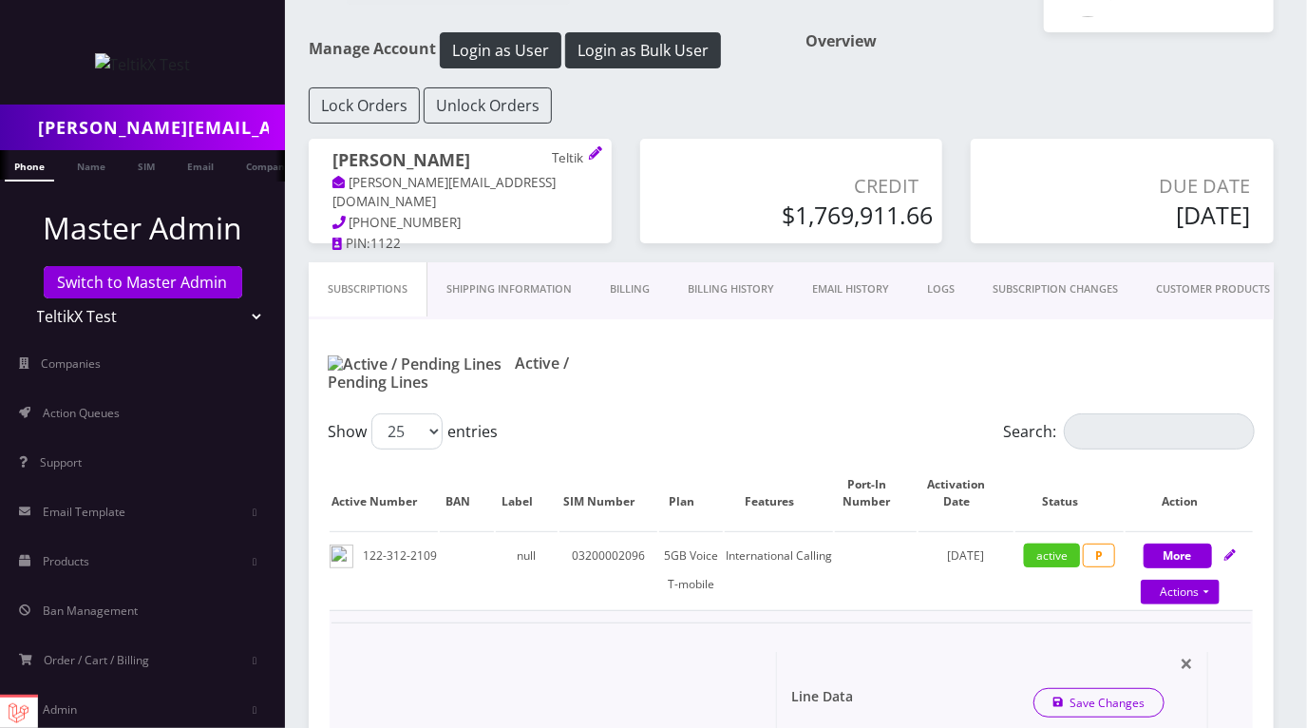
scroll to position [0, 0]
